Goal: Task Accomplishment & Management: Manage account settings

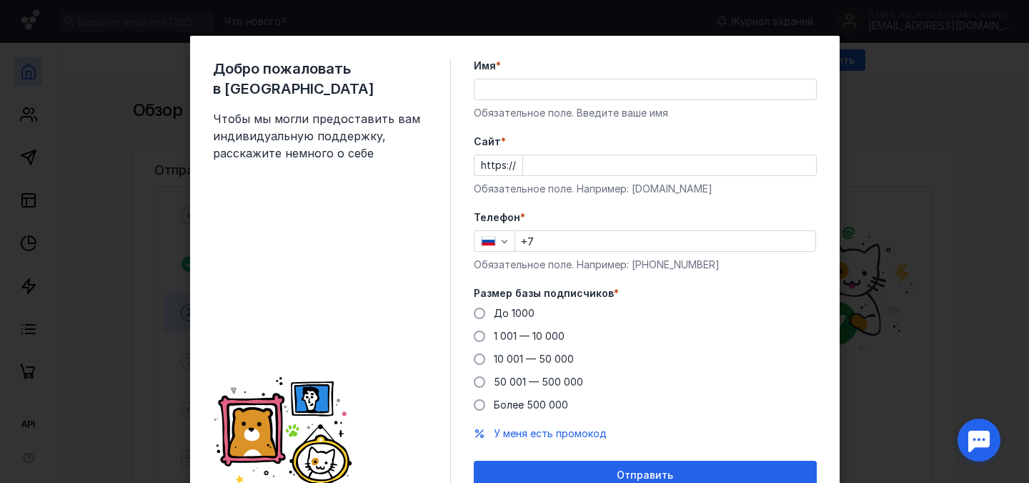
click at [545, 169] on input "Cайт *" at bounding box center [669, 165] width 293 height 20
paste input "[DOMAIN_NAME]"
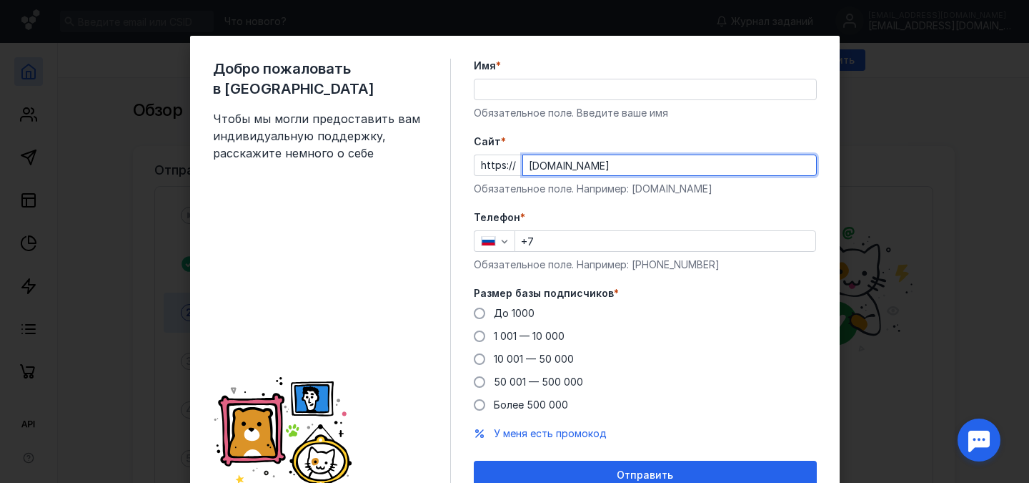
type input "[DOMAIN_NAME]"
click at [538, 89] on input "Имя *" at bounding box center [646, 89] width 342 height 20
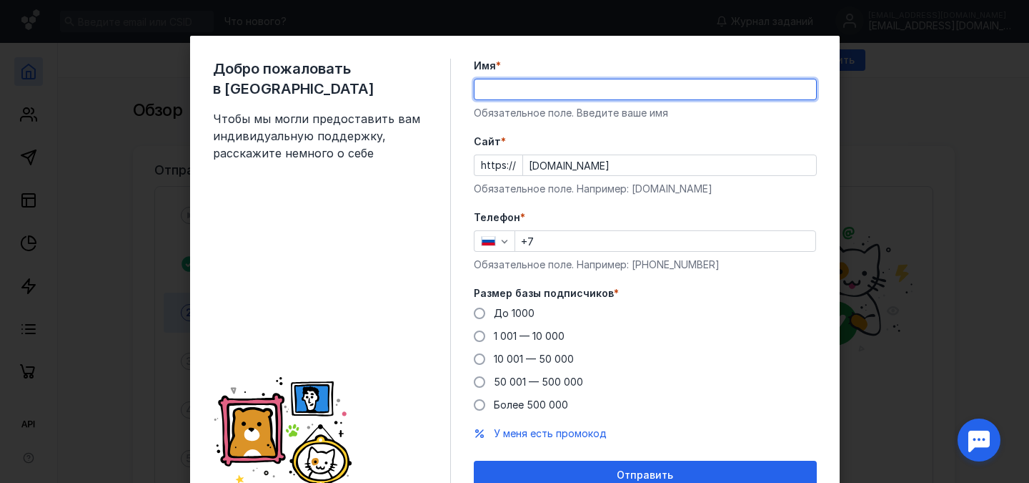
click at [613, 55] on div "Добро пожаловать в Sendsay Чтобы мы могли предоставить вам индивидуальную подде…" at bounding box center [515, 274] width 650 height 476
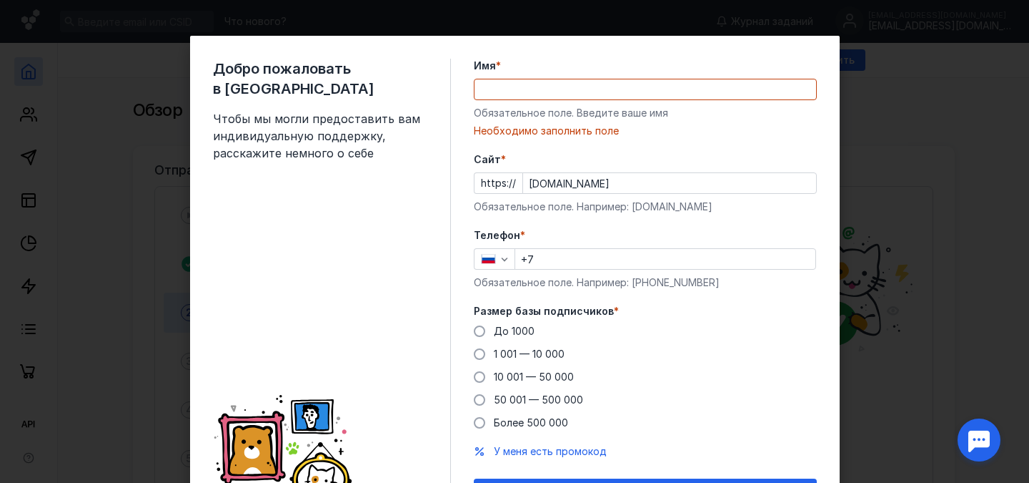
click at [596, 83] on input "Имя *" at bounding box center [646, 89] width 342 height 20
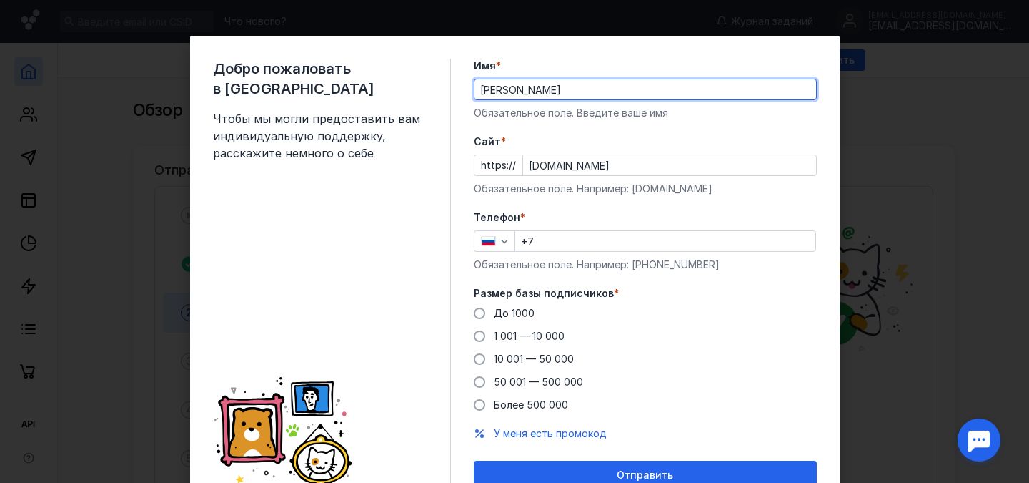
type input "[PERSON_NAME]"
click at [715, 235] on input "+7" at bounding box center [665, 241] width 300 height 20
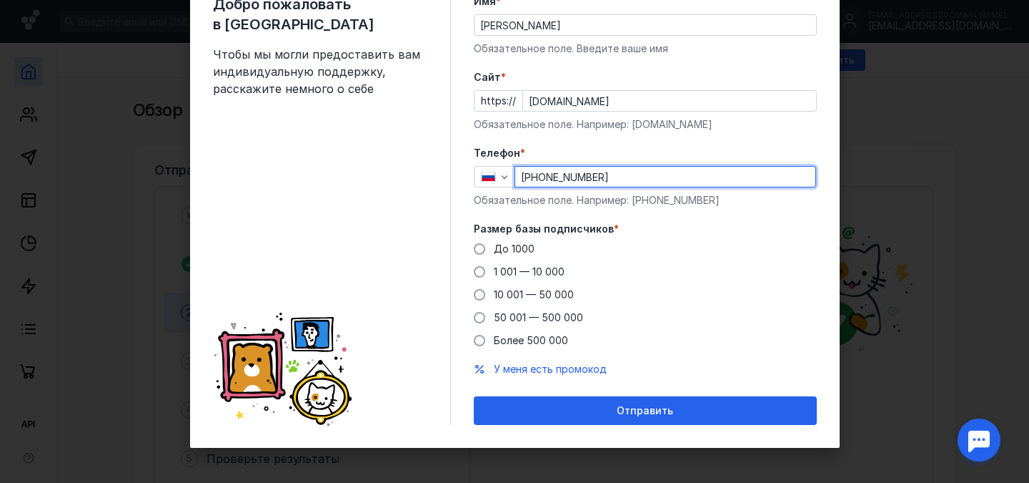
scroll to position [65, 0]
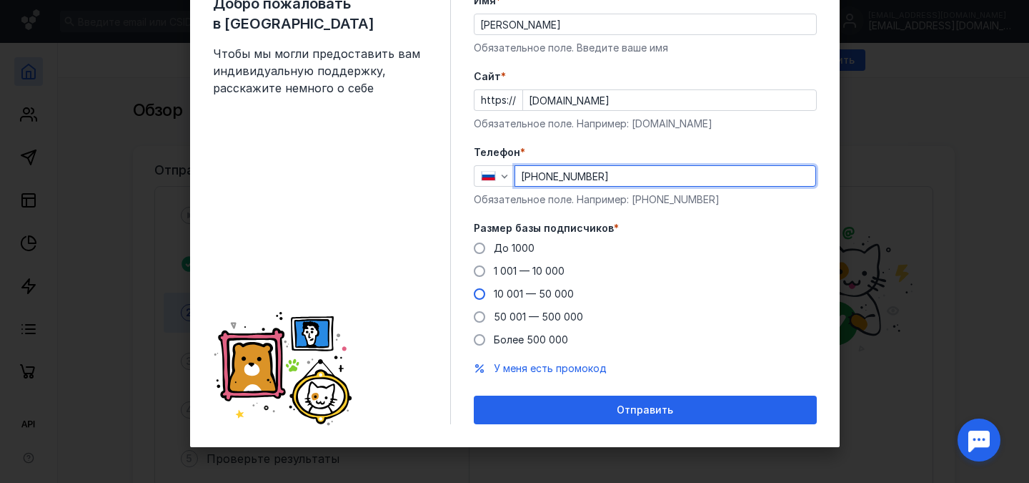
type input "[PHONE_NUMBER]"
click at [474, 295] on span at bounding box center [479, 293] width 11 height 11
click at [0, 0] on input "10 001 — 50 000" at bounding box center [0, 0] width 0 height 0
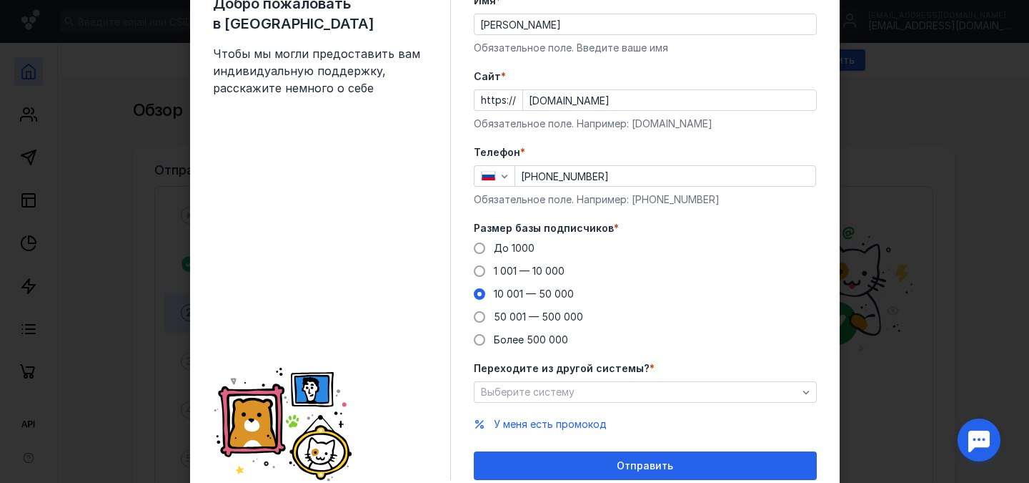
scroll to position [121, 0]
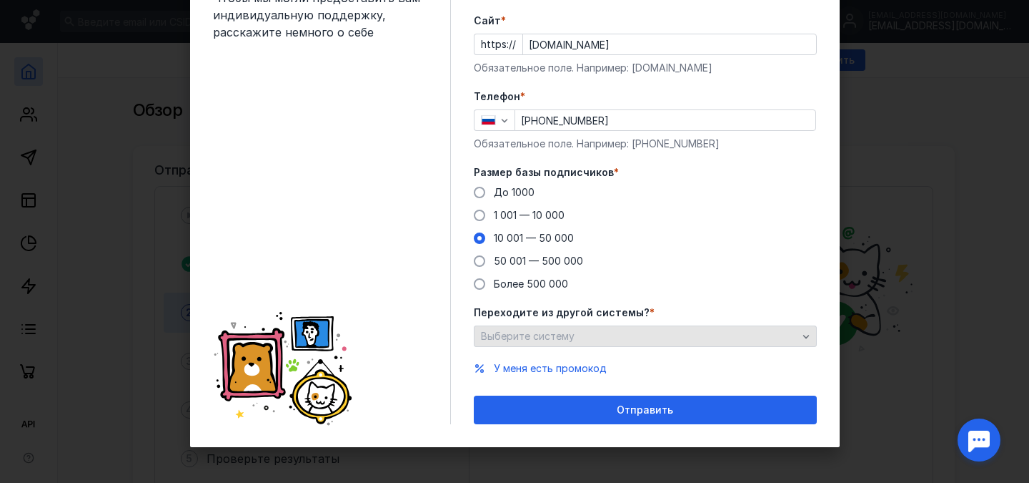
click at [636, 336] on div "Выберите систему" at bounding box center [640, 336] width 324 height 12
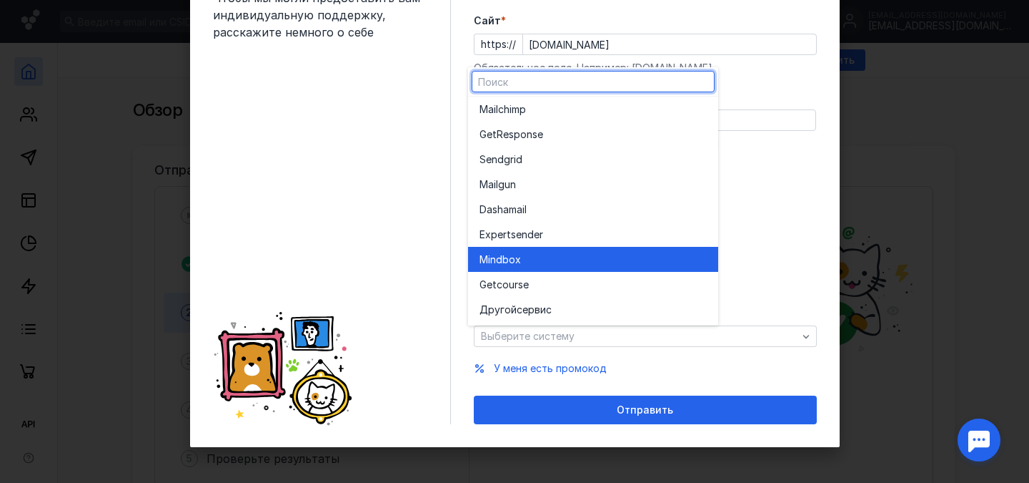
scroll to position [0, 0]
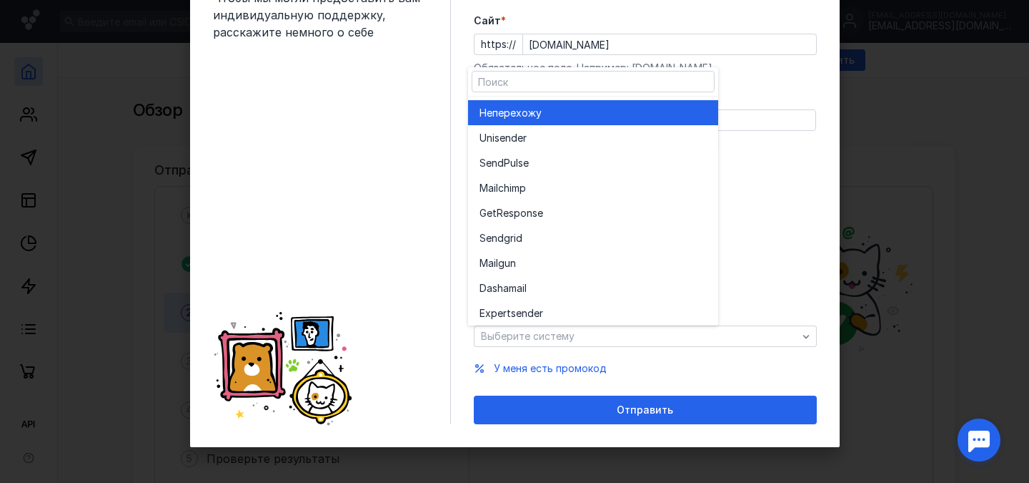
click at [558, 118] on div "Не перехожу" at bounding box center [593, 113] width 227 height 14
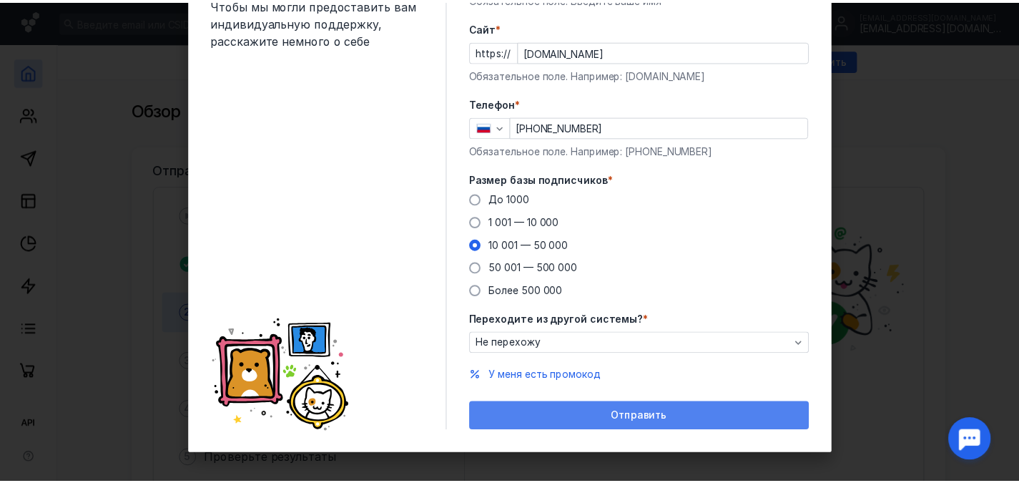
scroll to position [121, 0]
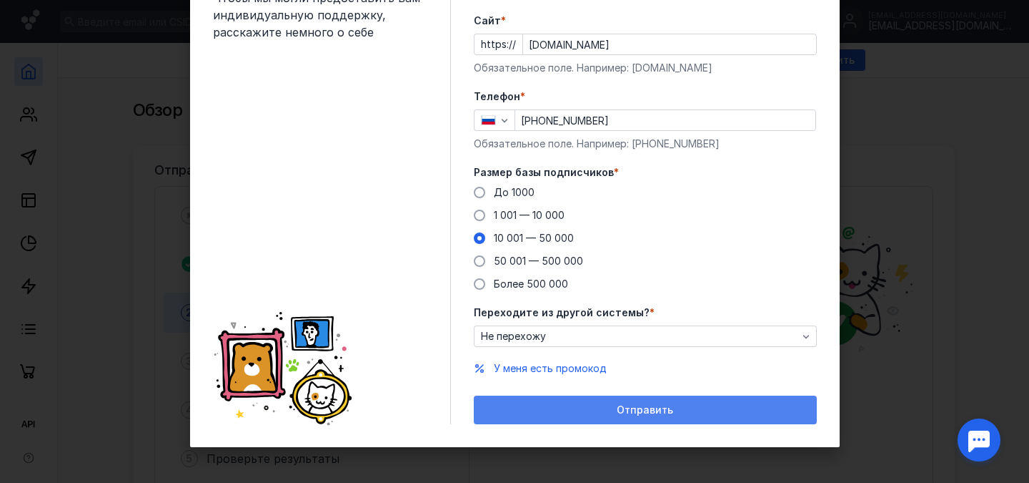
click at [636, 414] on span "Отправить" at bounding box center [645, 410] width 56 height 12
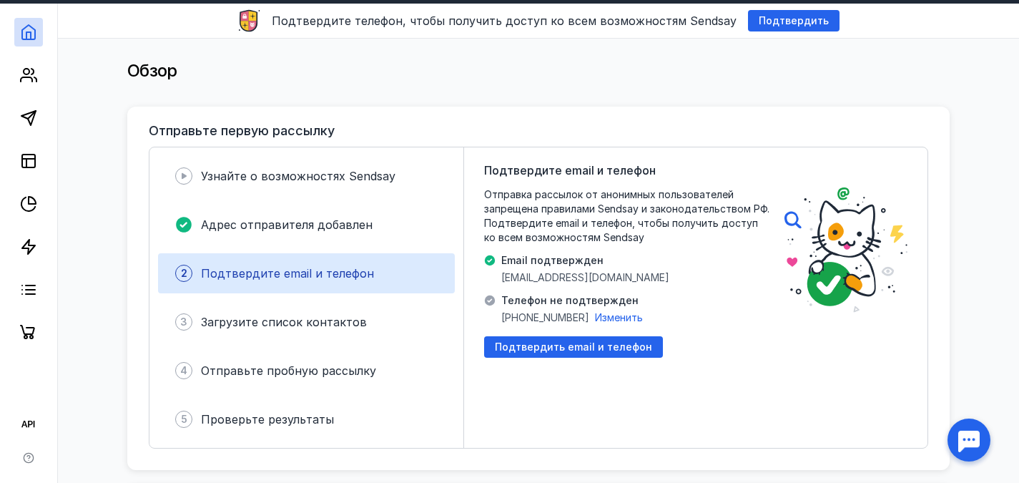
scroll to position [71, 0]
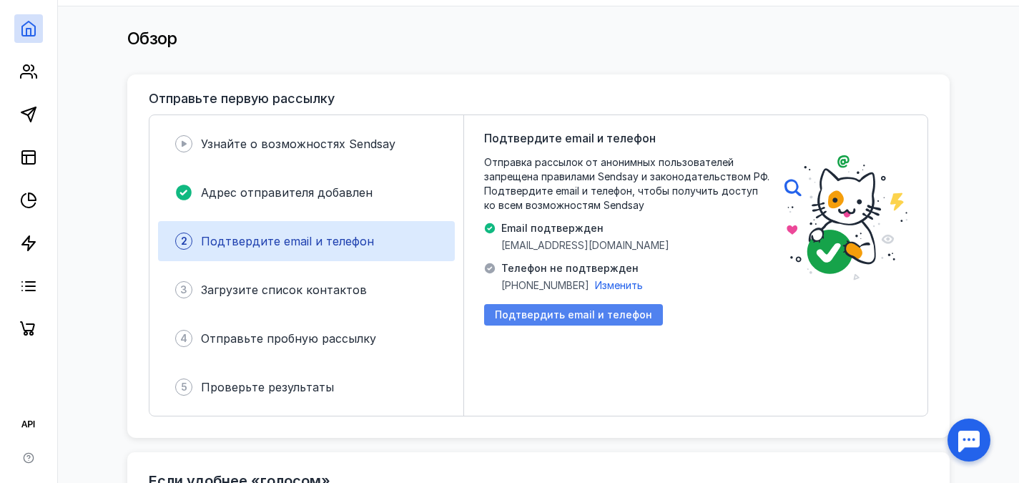
click at [578, 315] on span "Подтвердить email и телефон" at bounding box center [573, 315] width 157 height 12
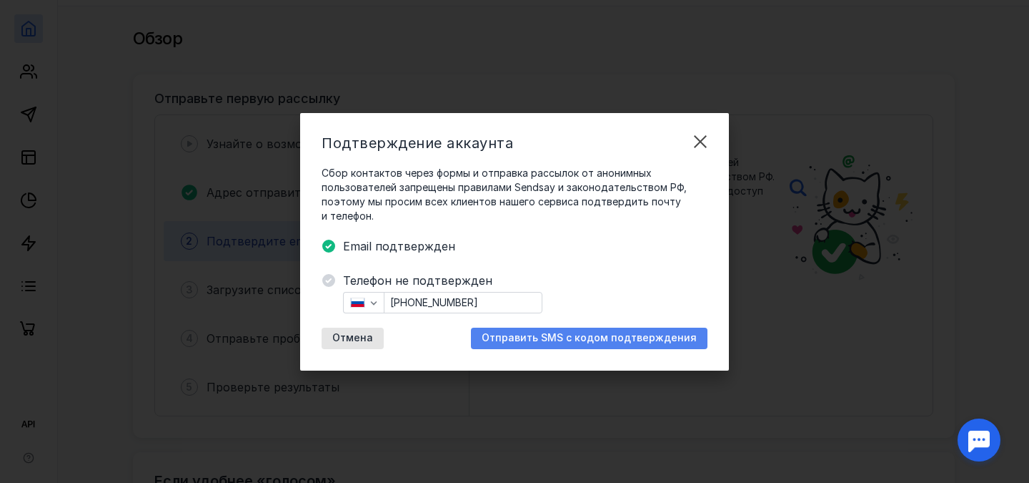
click at [559, 332] on span "Отправить SMS с кодом подтверждения" at bounding box center [589, 338] width 215 height 12
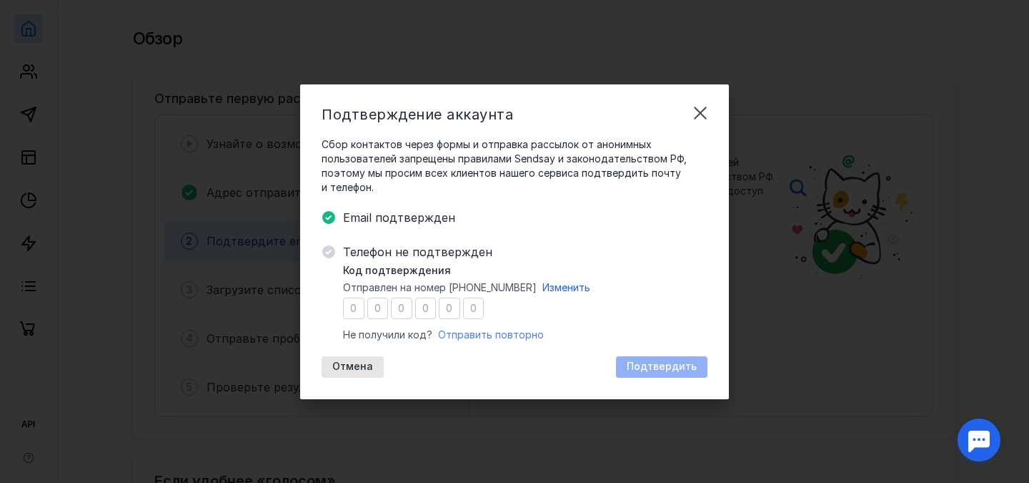
click at [521, 328] on span "Отправить повторно" at bounding box center [491, 334] width 106 height 12
click at [355, 310] on input "number" at bounding box center [353, 307] width 21 height 21
type input "2"
type input "1"
type input "3"
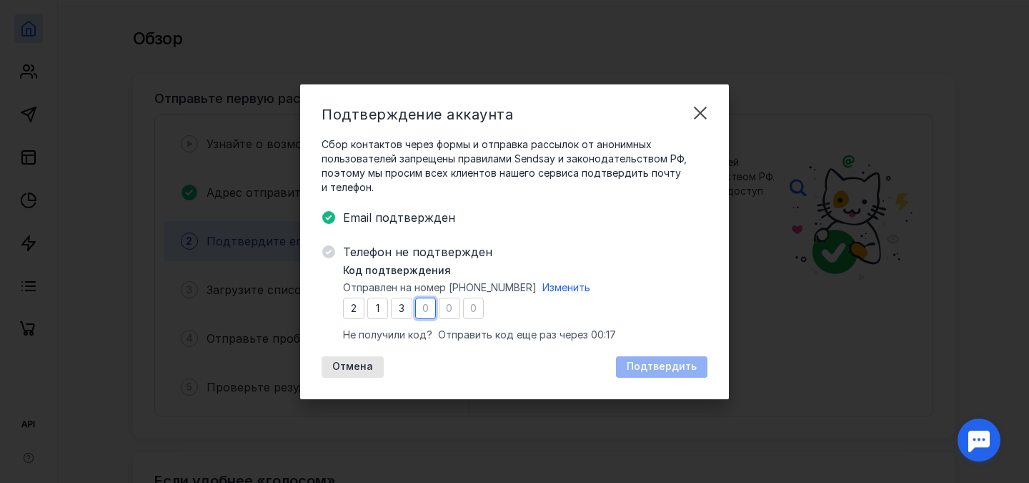
type input "4"
type input "6"
type input "4"
click at [659, 364] on span "Подтвердить" at bounding box center [662, 366] width 70 height 12
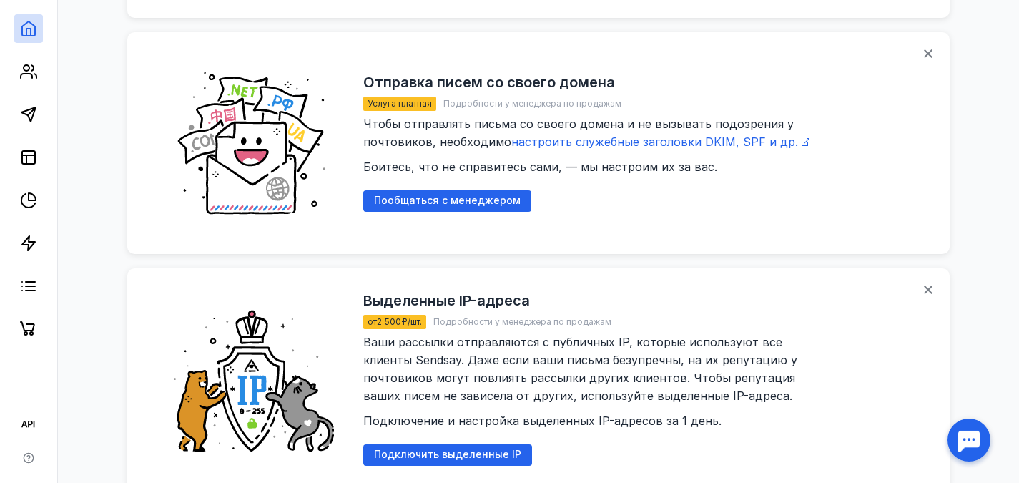
scroll to position [1692, 0]
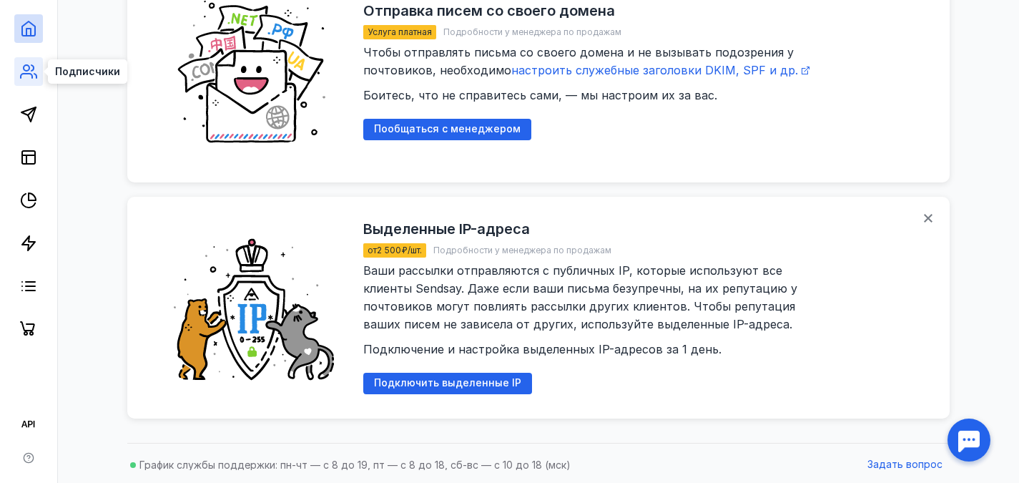
drag, startPoint x: 32, startPoint y: 72, endPoint x: 29, endPoint y: 87, distance: 14.6
click at [32, 72] on icon at bounding box center [28, 71] width 17 height 17
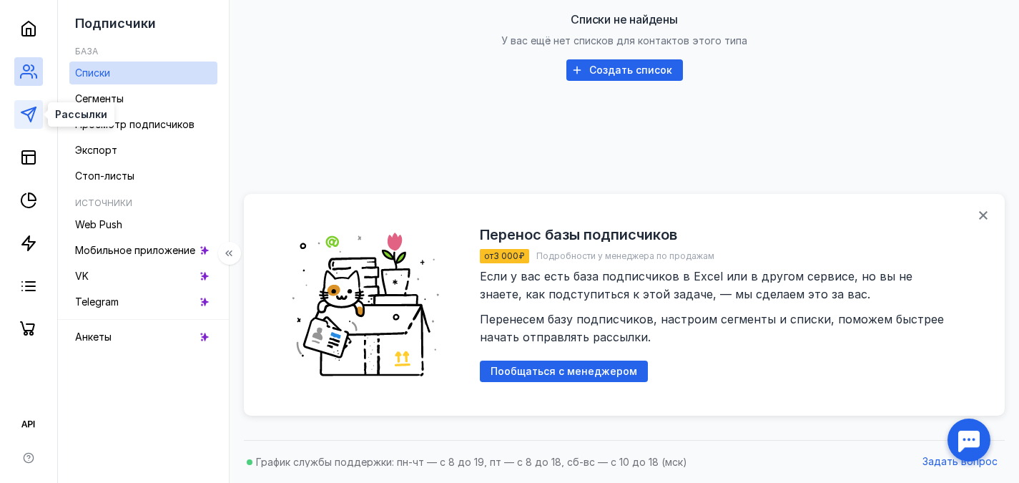
click at [28, 117] on polygon at bounding box center [28, 114] width 14 height 14
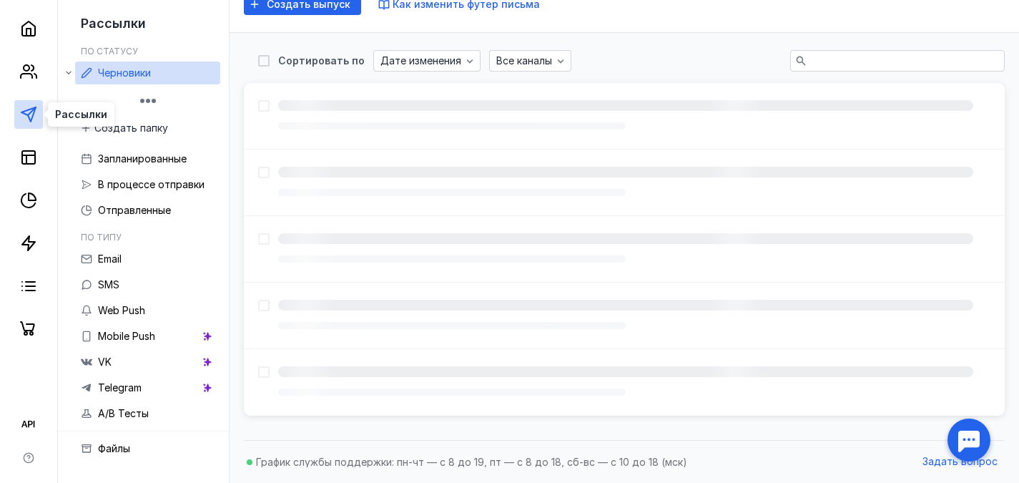
scroll to position [212, 0]
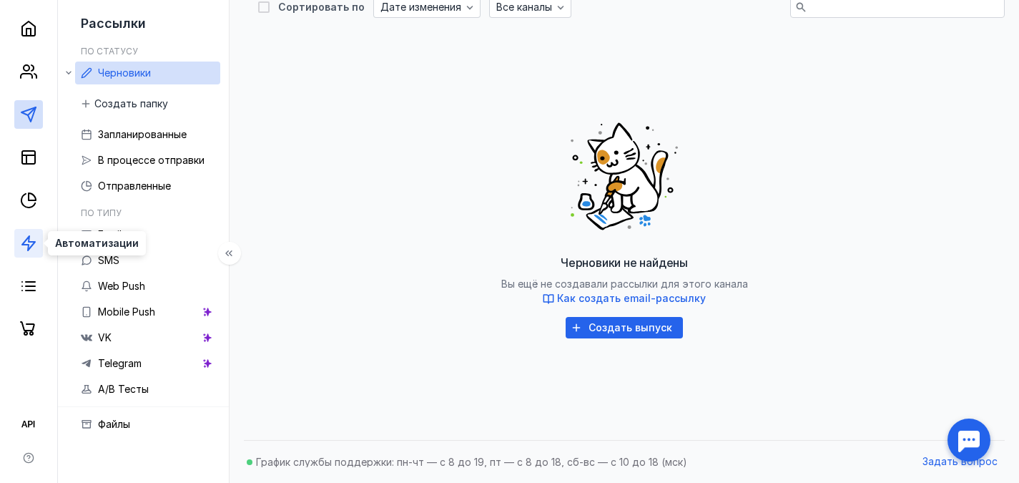
click at [30, 241] on polygon at bounding box center [28, 243] width 13 height 14
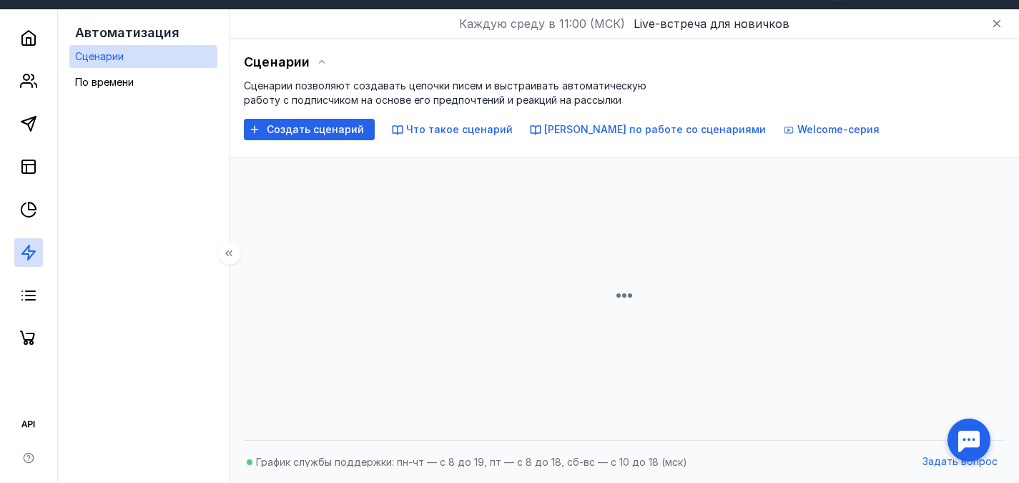
scroll to position [212, 0]
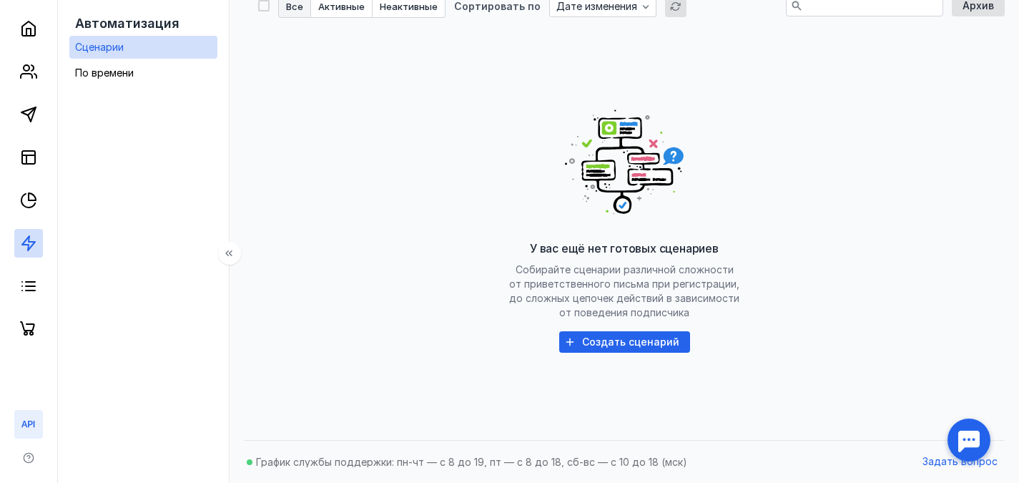
click at [28, 420] on icon at bounding box center [28, 423] width 17 height 17
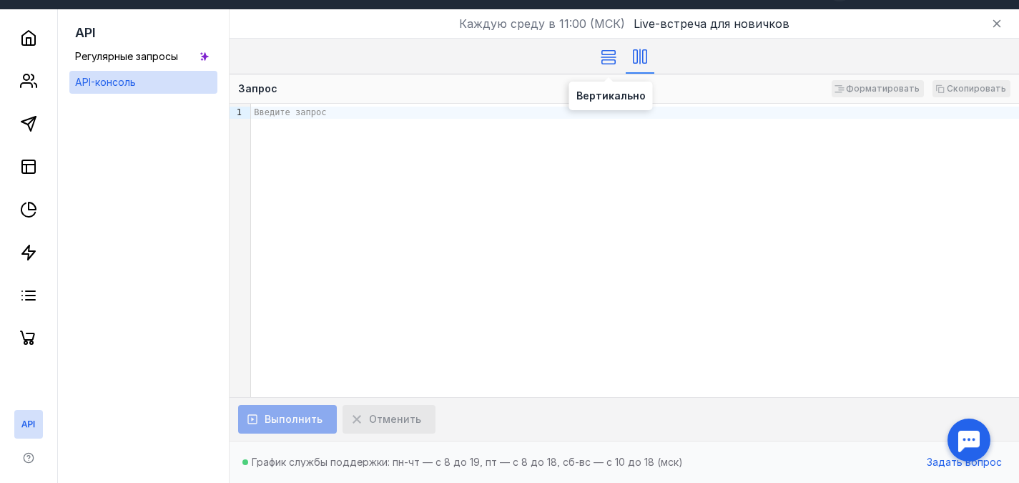
click at [608, 58] on icon at bounding box center [609, 57] width 16 height 14
click at [634, 57] on icon at bounding box center [640, 57] width 14 height 16
click at [104, 54] on span "Регулярные запросы" at bounding box center [126, 56] width 103 height 12
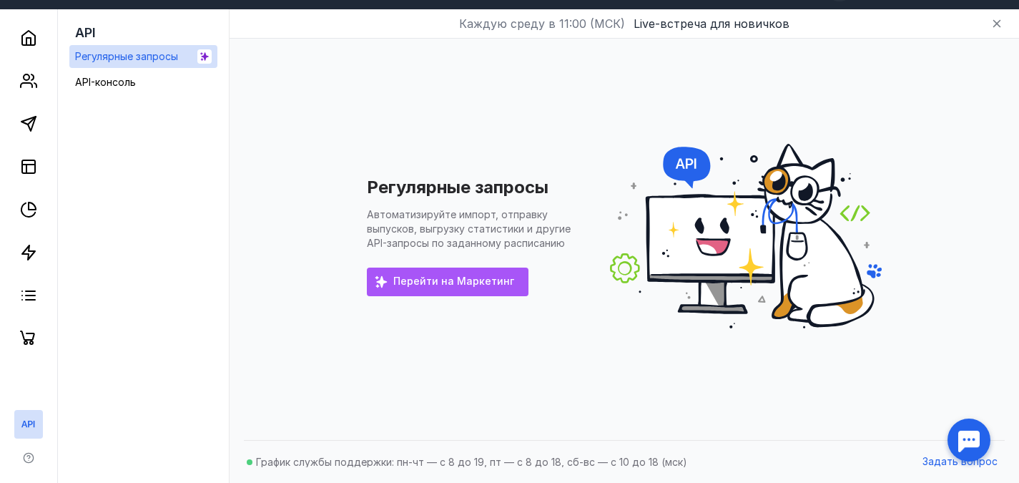
click at [452, 280] on span "Перейти на Маркетинг" at bounding box center [453, 281] width 121 height 12
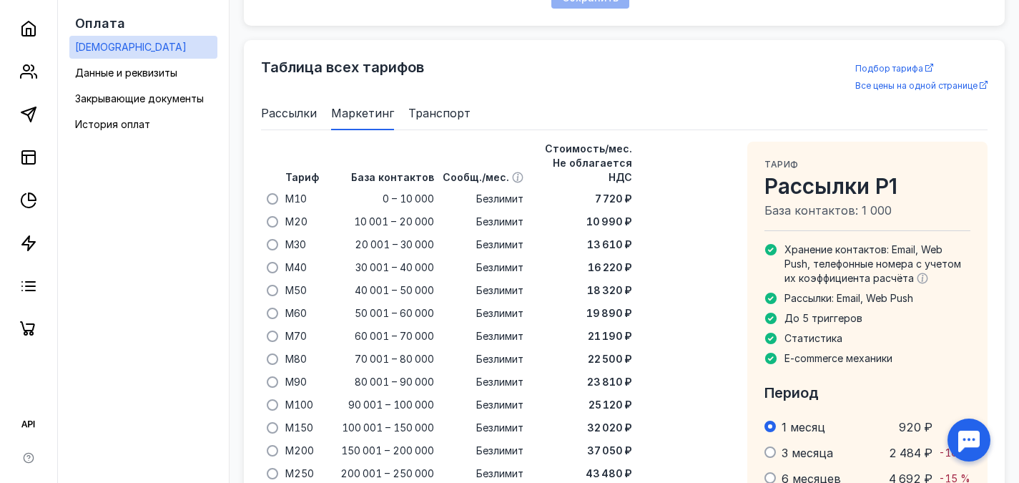
scroll to position [908, 0]
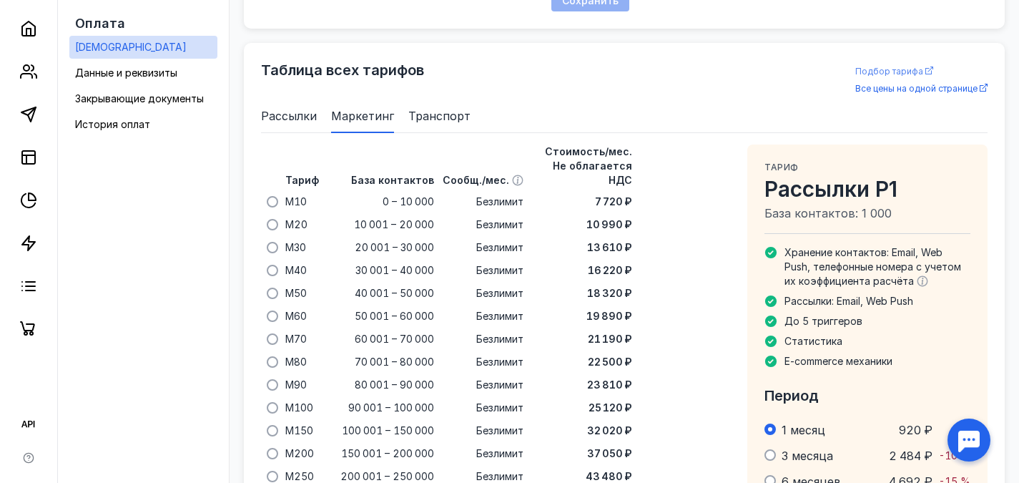
click at [894, 69] on span "Подбор тарифа" at bounding box center [889, 71] width 68 height 11
click at [206, 199] on div "Оплата Тарифы Данные и реквизиты Закрывающие документы История оплат" at bounding box center [144, 241] width 172 height 483
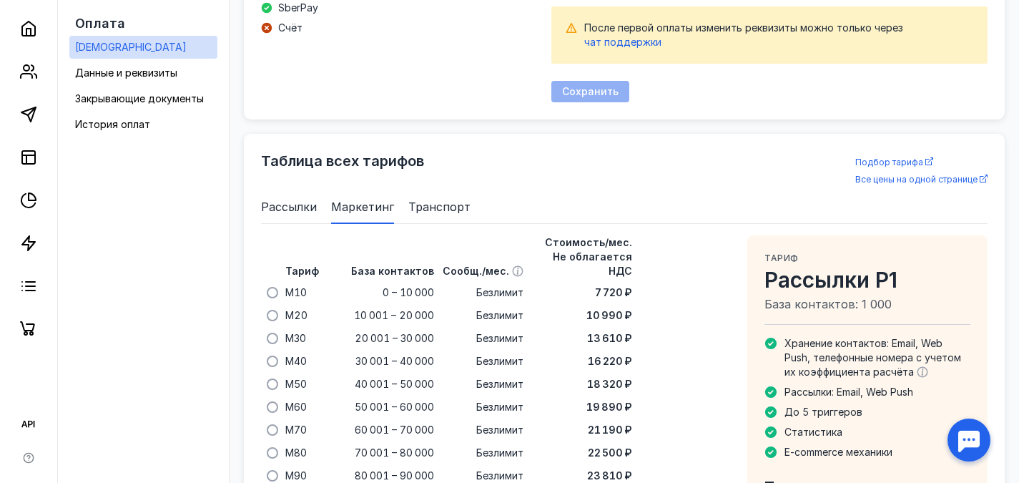
scroll to position [765, 0]
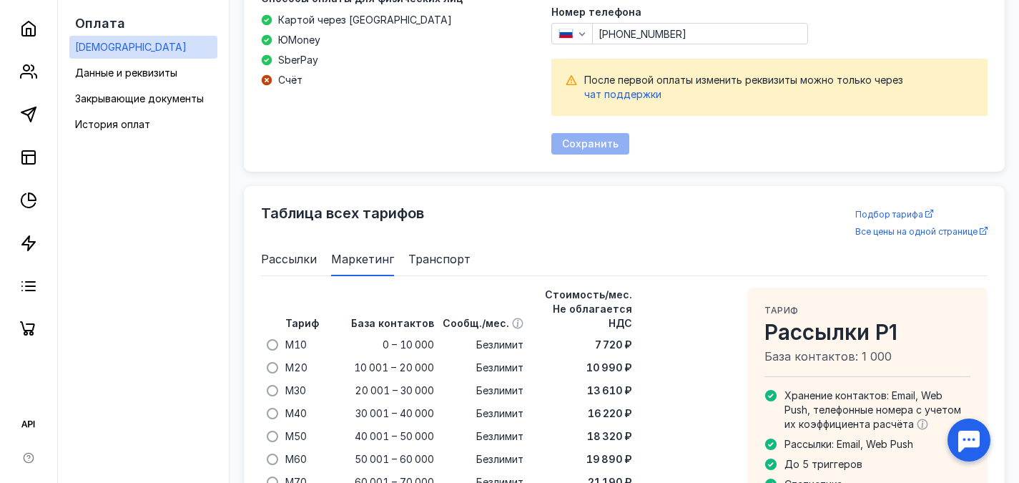
click at [416, 257] on span "Транспорт" at bounding box center [439, 258] width 62 height 17
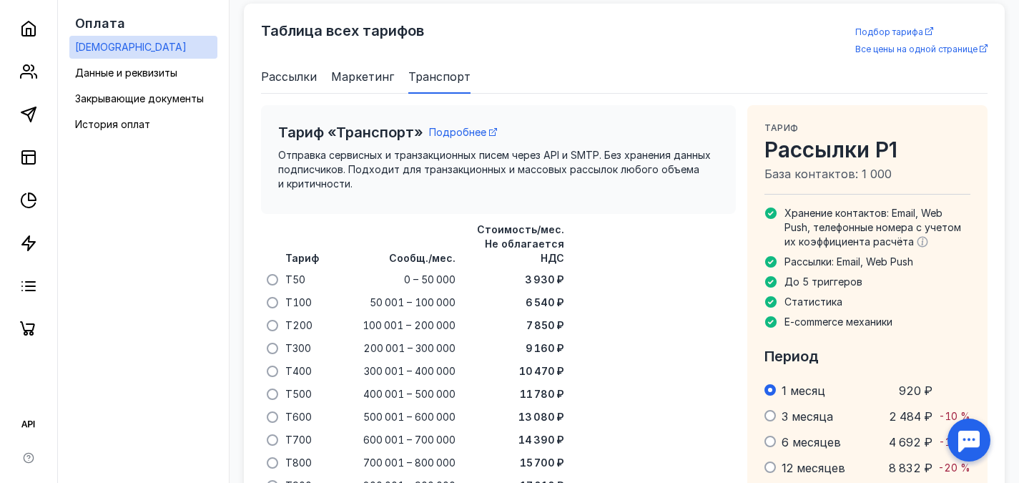
scroll to position [979, 0]
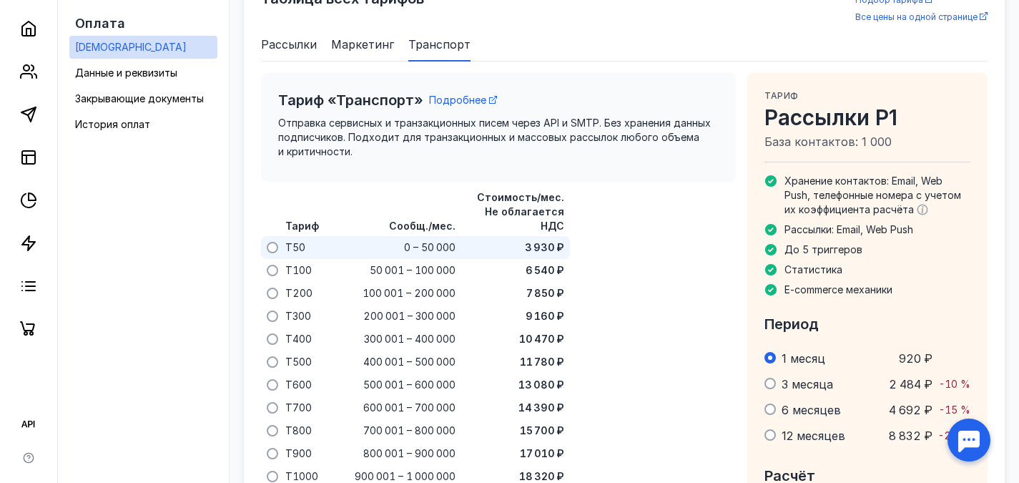
click at [271, 242] on span at bounding box center [272, 247] width 11 height 11
click at [0, 0] on input "radio" at bounding box center [0, 0] width 0 height 0
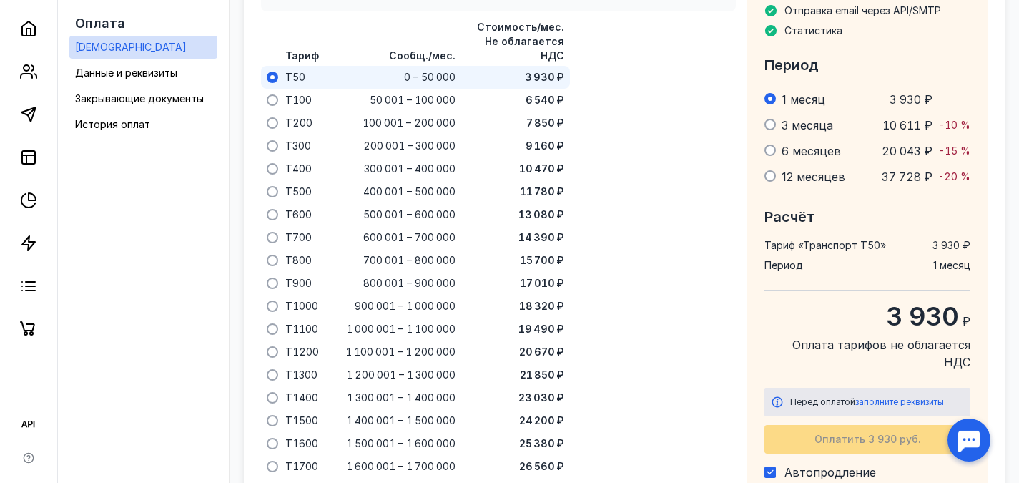
scroll to position [1194, 0]
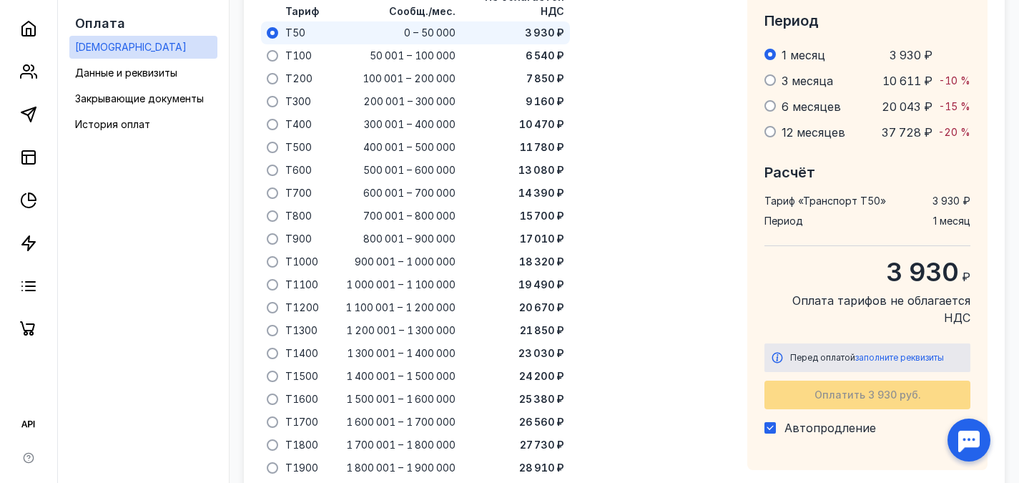
click at [770, 423] on icon at bounding box center [770, 428] width 10 height 10
click at [770, 420] on input "Автопродление" at bounding box center [768, 424] width 9 height 9
checkbox input "false"
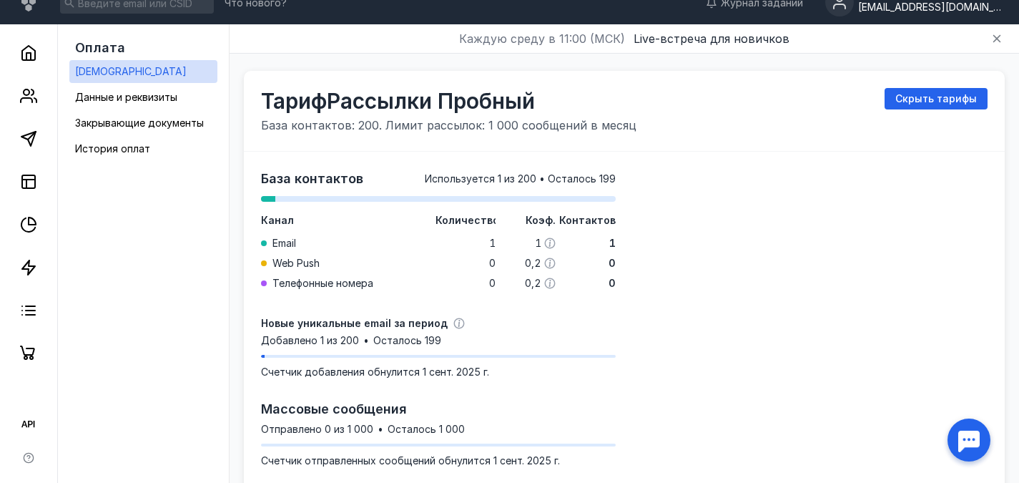
scroll to position [0, 0]
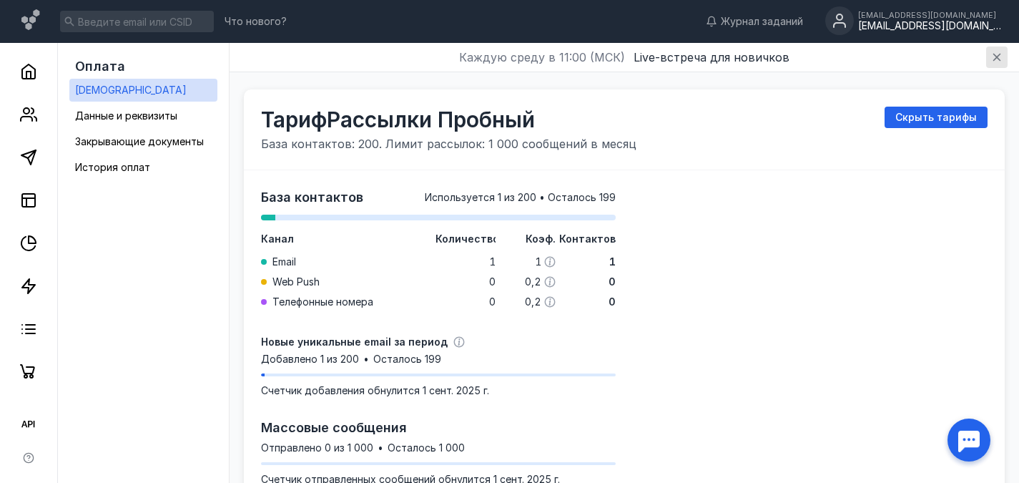
click at [1001, 54] on icon "button" at bounding box center [996, 56] width 11 height 11
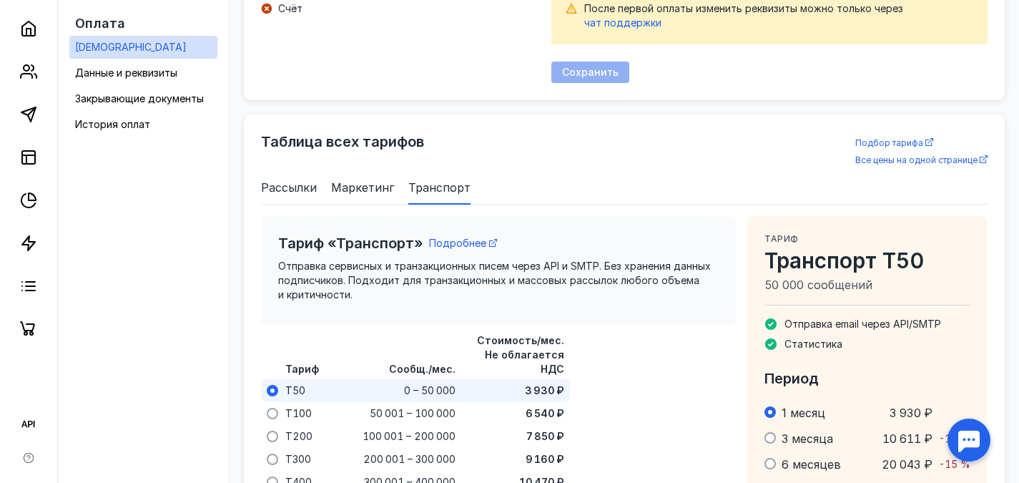
scroll to position [929, 0]
